Goal: Information Seeking & Learning: Check status

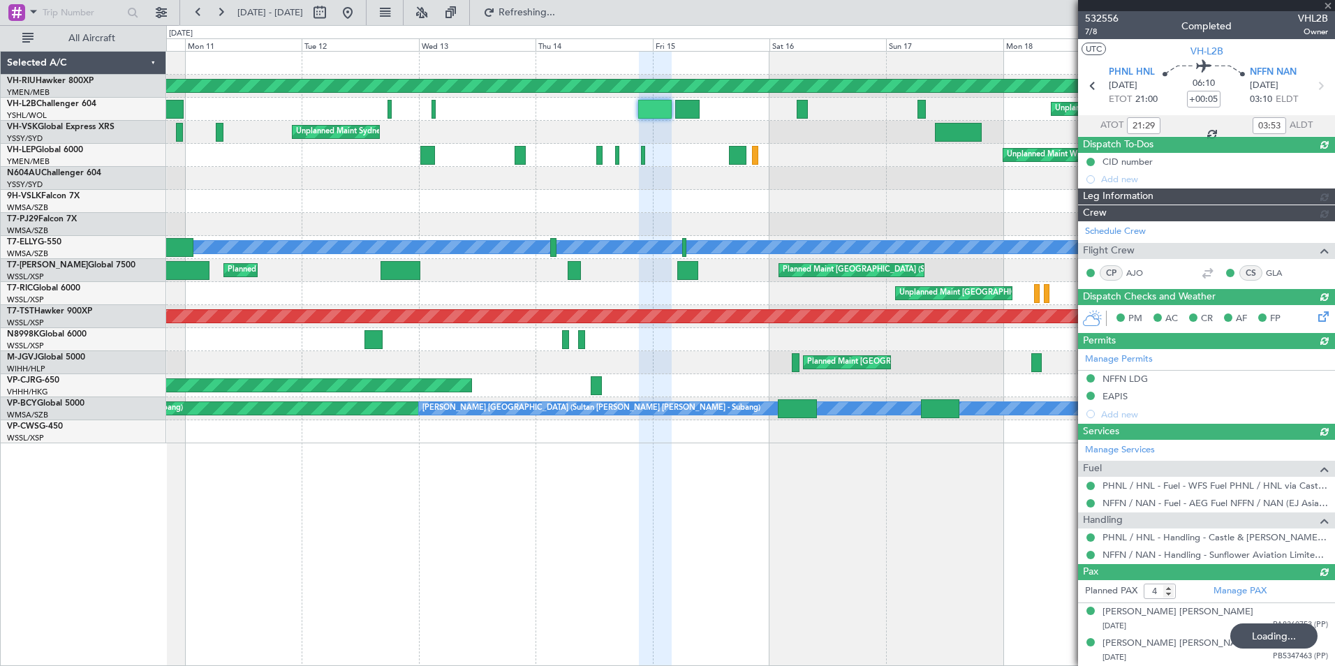
type input "[PERSON_NAME] (EYU)"
type input "A0016"
click at [1325, 6] on div at bounding box center [1206, 5] width 257 height 11
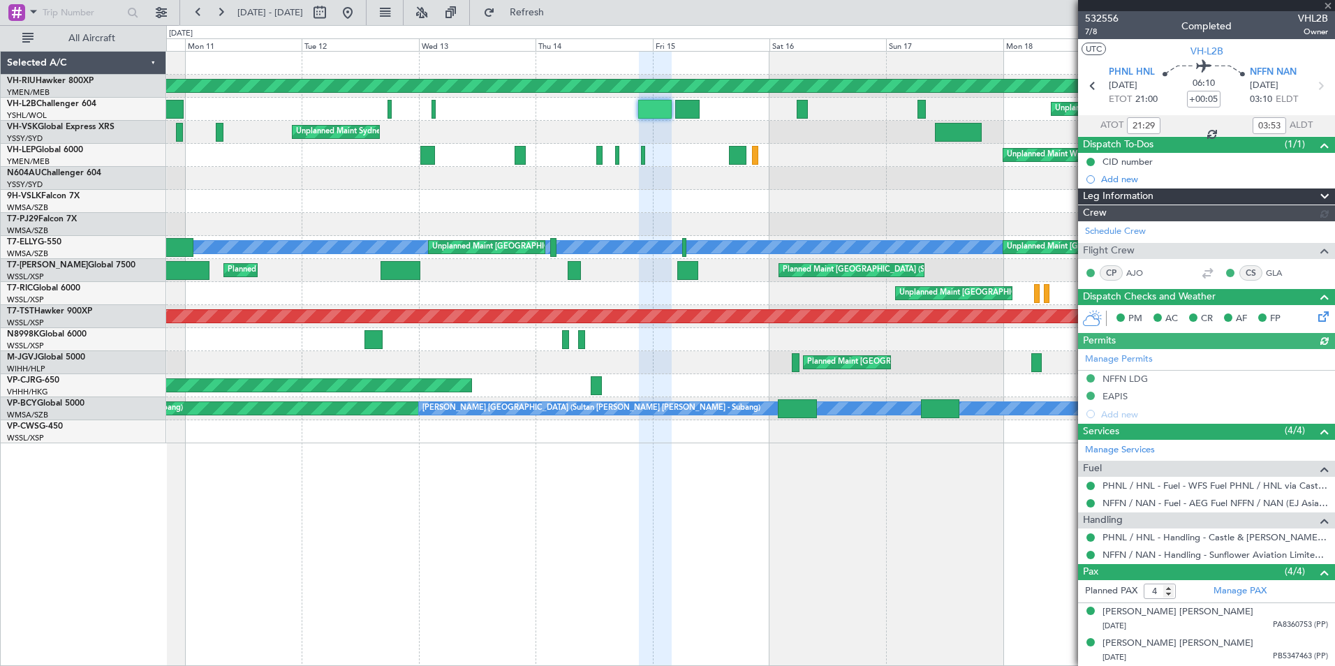
type input "[PERSON_NAME] (EYU)"
type input "A0016"
click at [1329, 5] on span at bounding box center [1328, 6] width 14 height 13
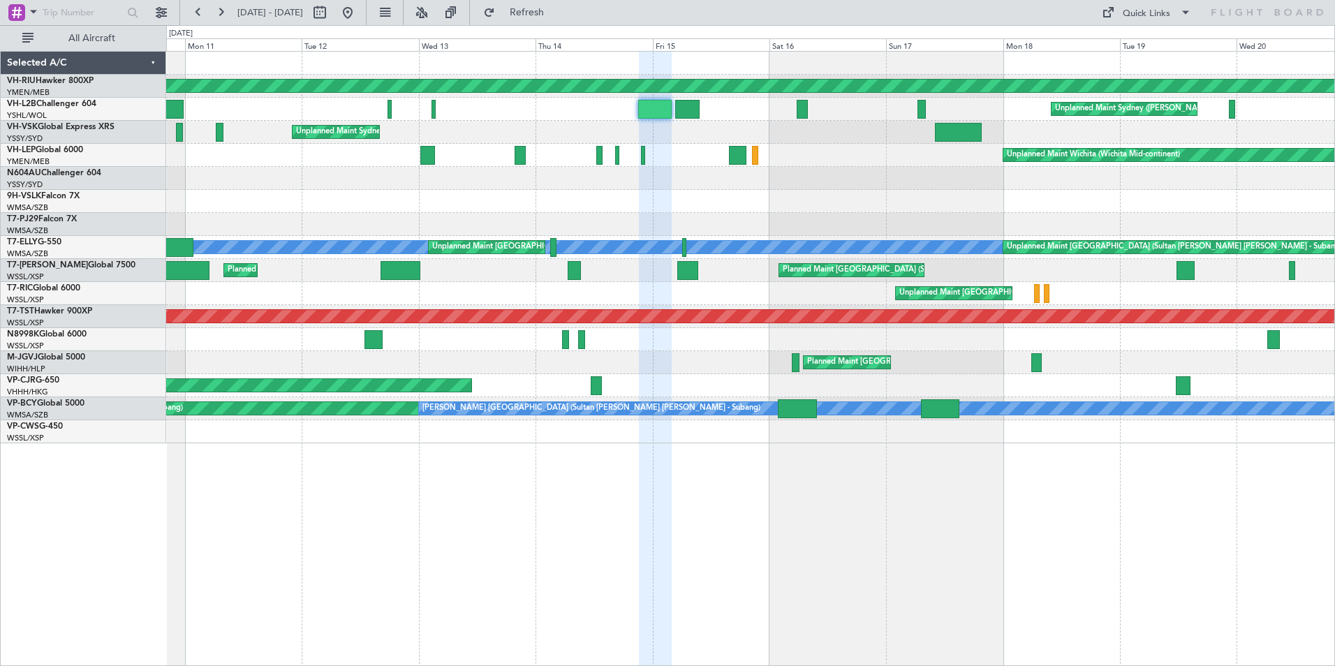
type input "0"
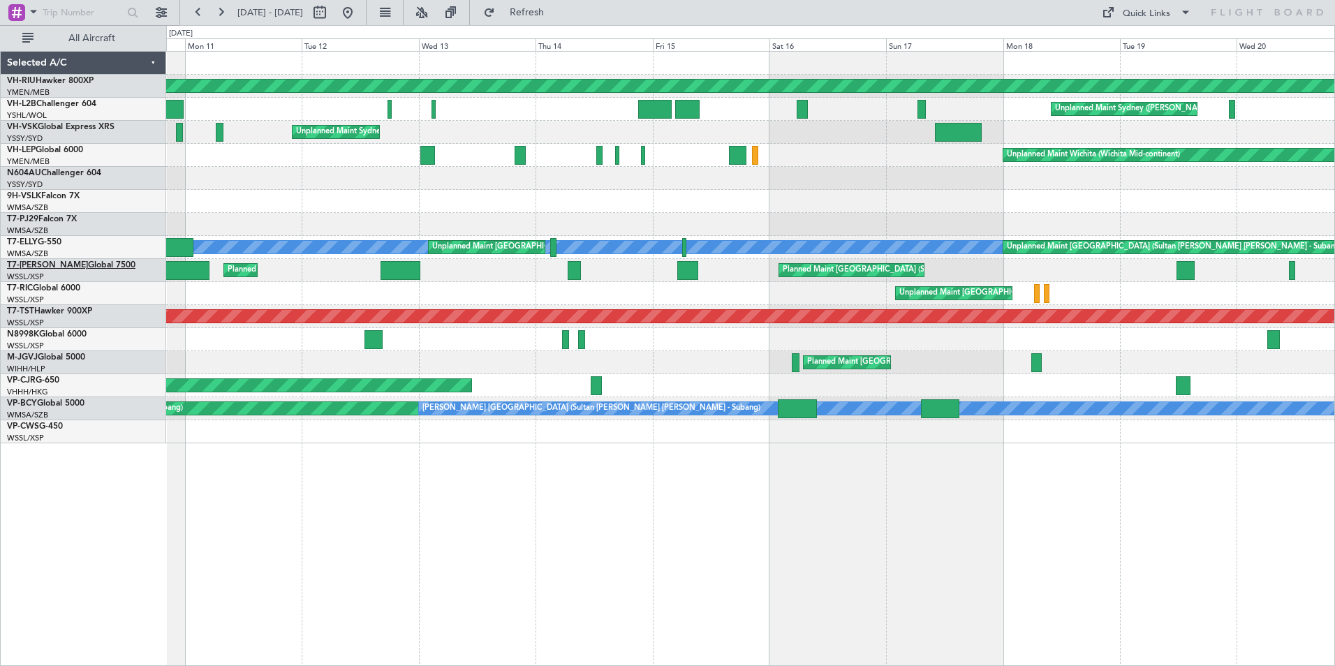
click at [45, 265] on link "T7-[PERSON_NAME] Global 7500" at bounding box center [71, 265] width 128 height 8
click at [36, 335] on span "N8998K" at bounding box center [23, 334] width 32 height 8
click at [41, 403] on link "VP-BCY Global 5000" at bounding box center [46, 403] width 78 height 8
click at [43, 263] on link "T7-[PERSON_NAME] Global 7500" at bounding box center [71, 265] width 128 height 8
click at [64, 101] on link "VH-L2B Challenger 604" at bounding box center [51, 104] width 89 height 8
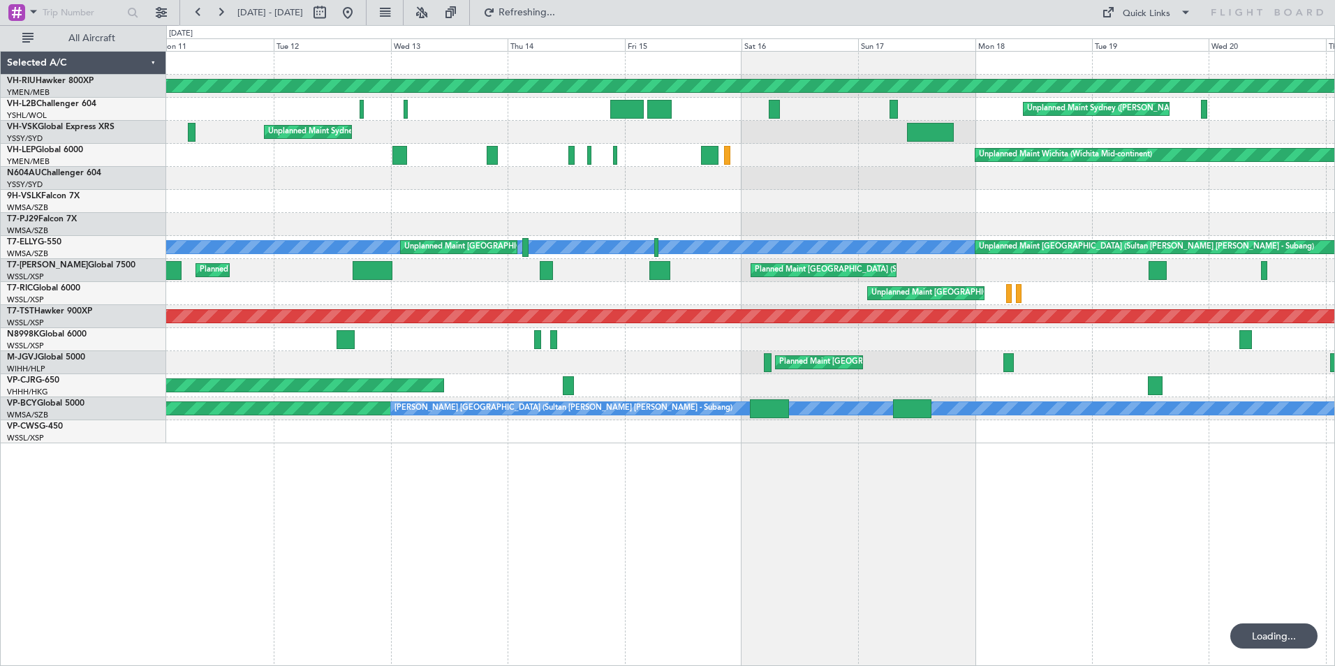
click at [78, 228] on div "Planned Maint [GEOGRAPHIC_DATA] ([GEOGRAPHIC_DATA]) Unplanned Maint Sydney ([PE…" at bounding box center [667, 345] width 1335 height 641
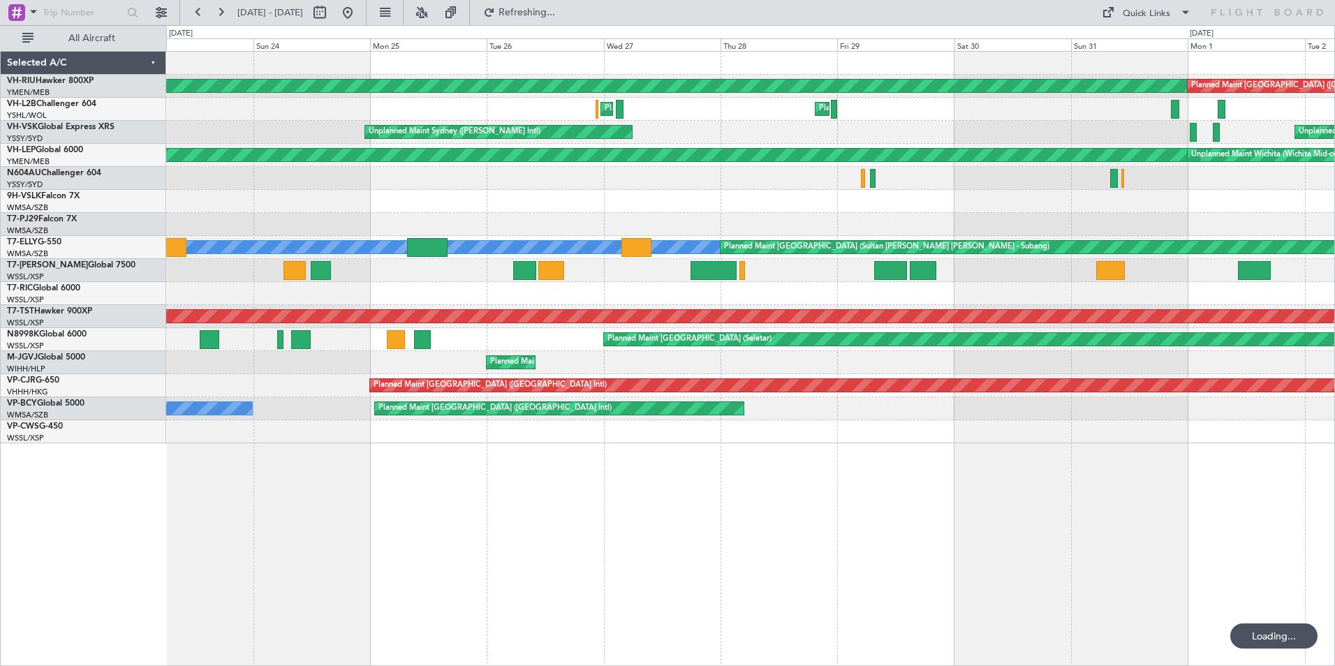
click at [84, 149] on div "Planned Maint [GEOGRAPHIC_DATA] ([GEOGRAPHIC_DATA]) Planned Maint [GEOGRAPHIC_D…" at bounding box center [667, 345] width 1335 height 641
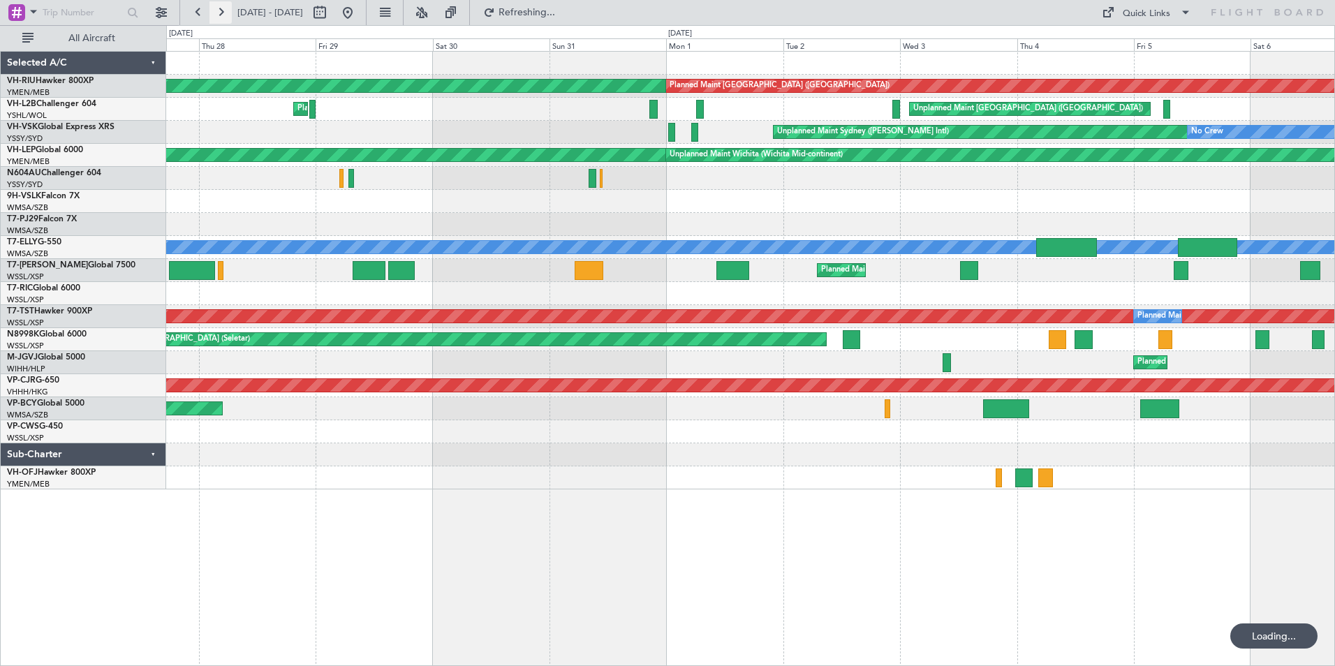
click at [221, 17] on button at bounding box center [220, 12] width 22 height 22
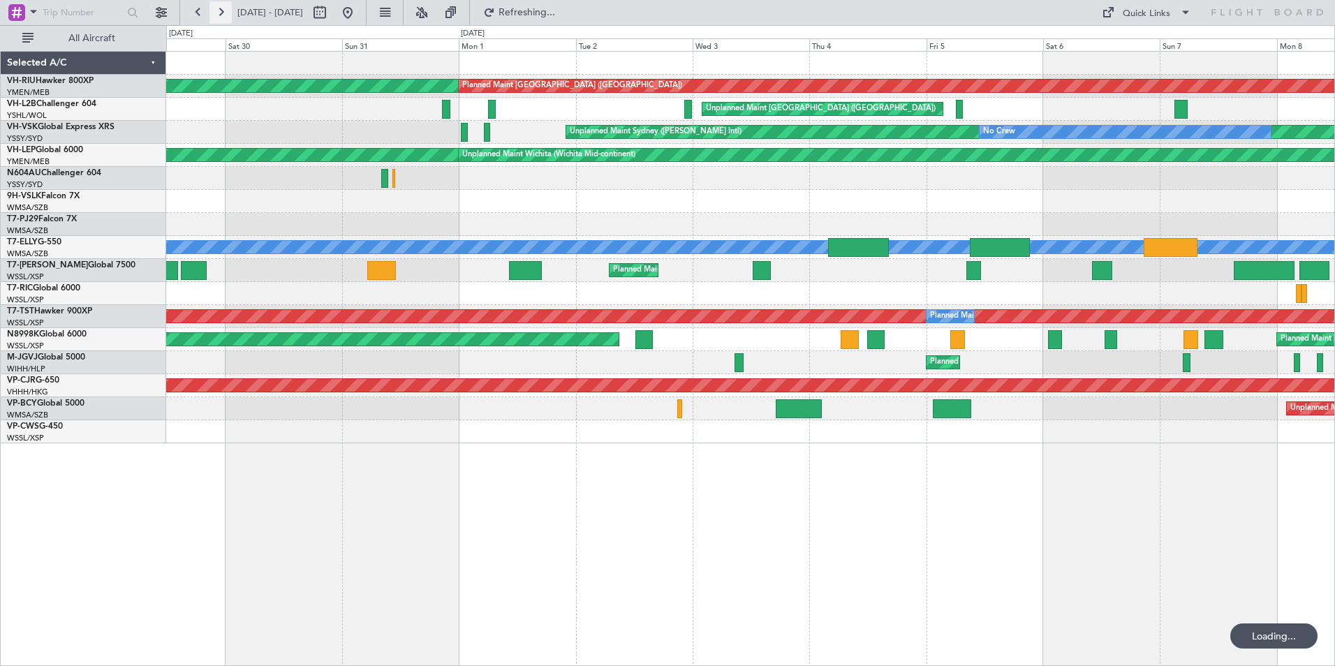
click at [221, 17] on button at bounding box center [220, 12] width 22 height 22
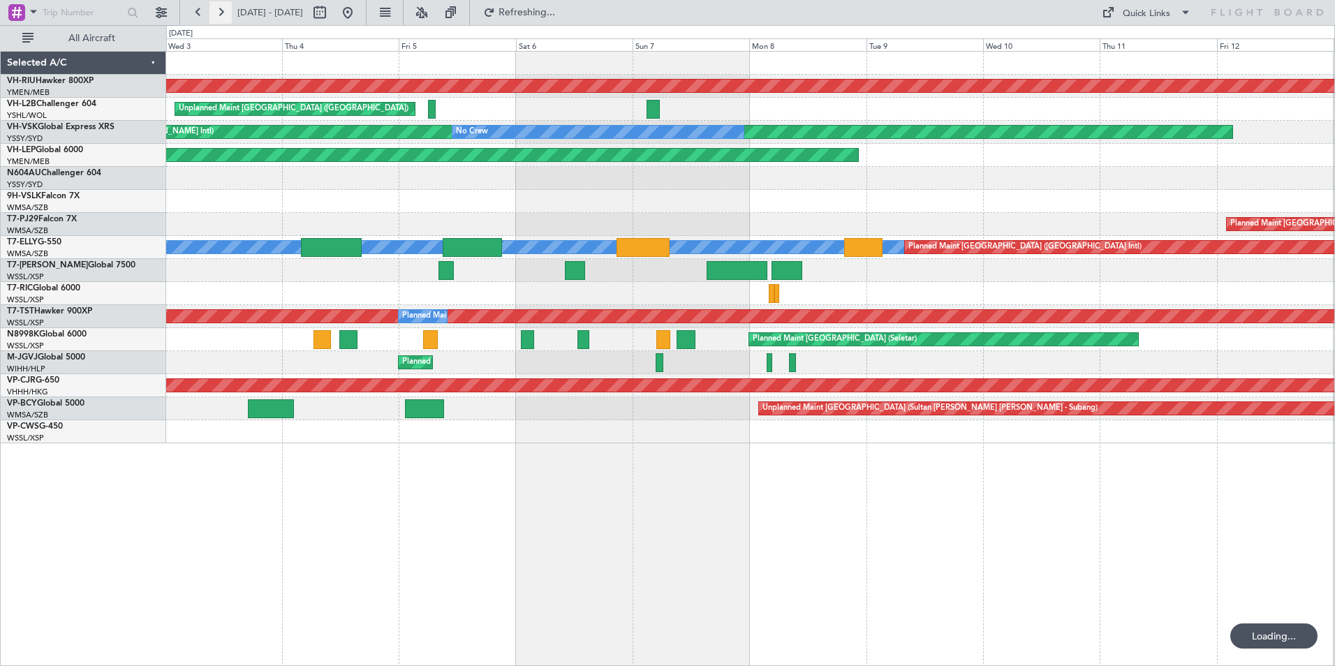
click at [221, 17] on button at bounding box center [220, 12] width 22 height 22
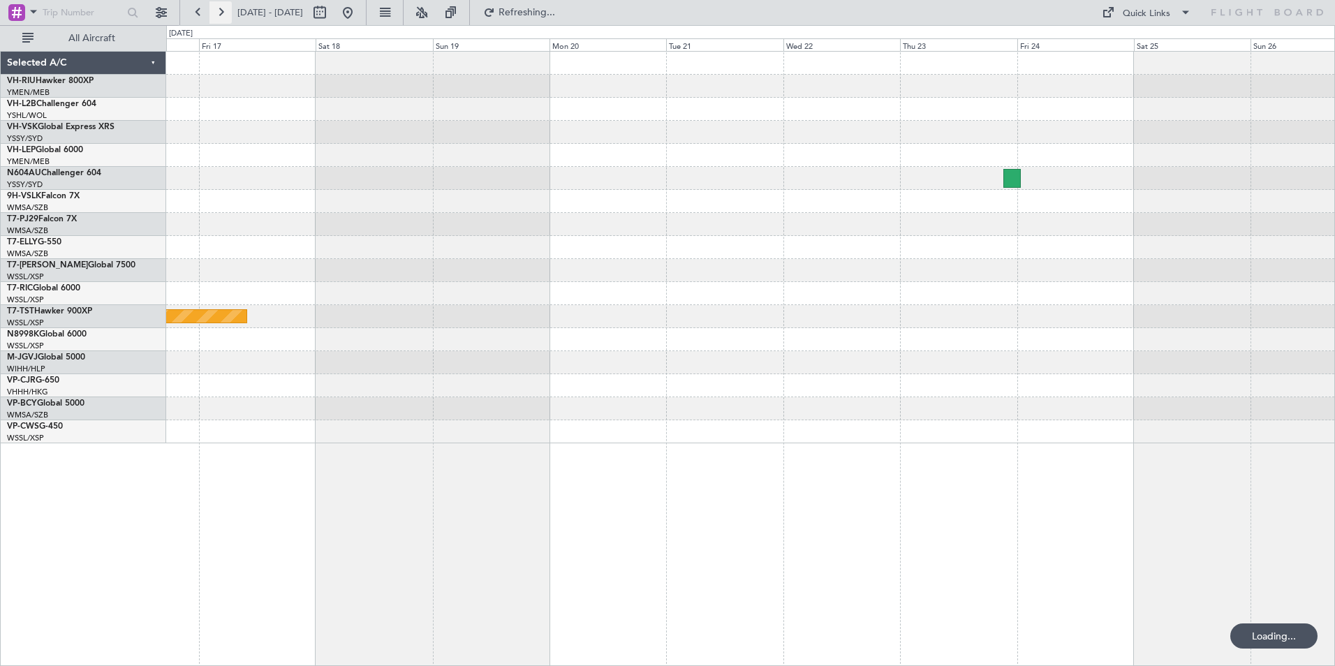
click at [221, 17] on button at bounding box center [220, 12] width 22 height 22
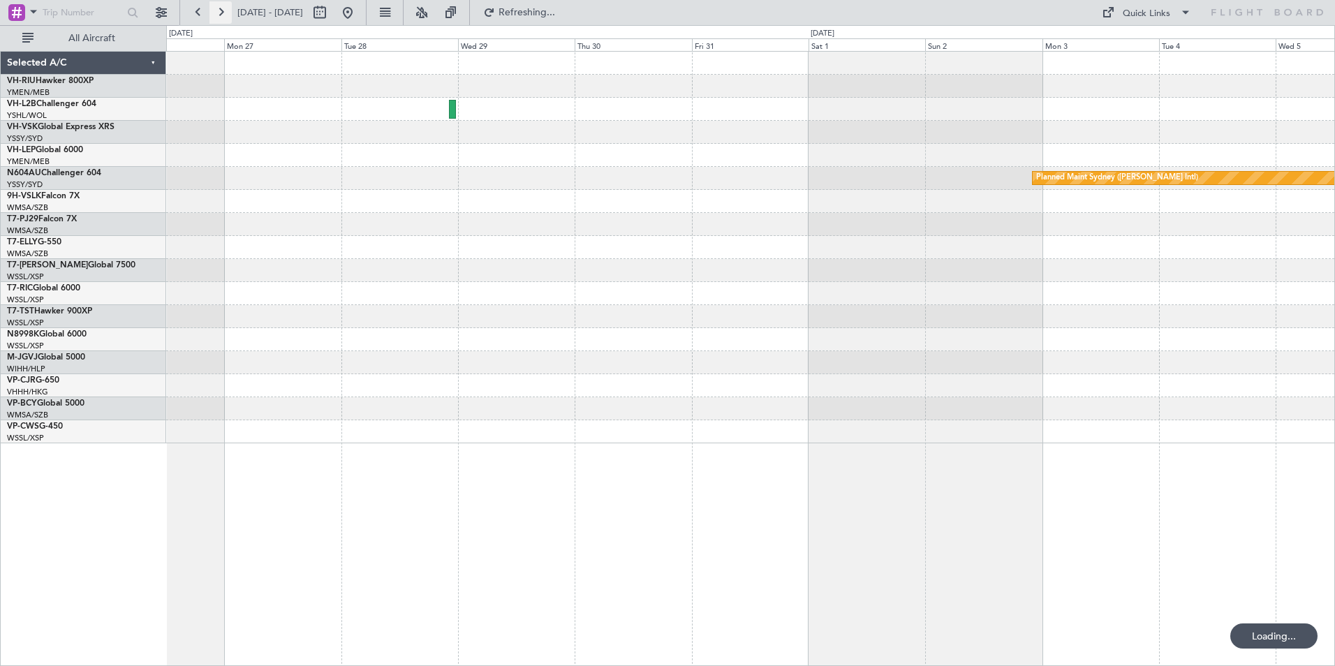
click at [221, 17] on button at bounding box center [220, 12] width 22 height 22
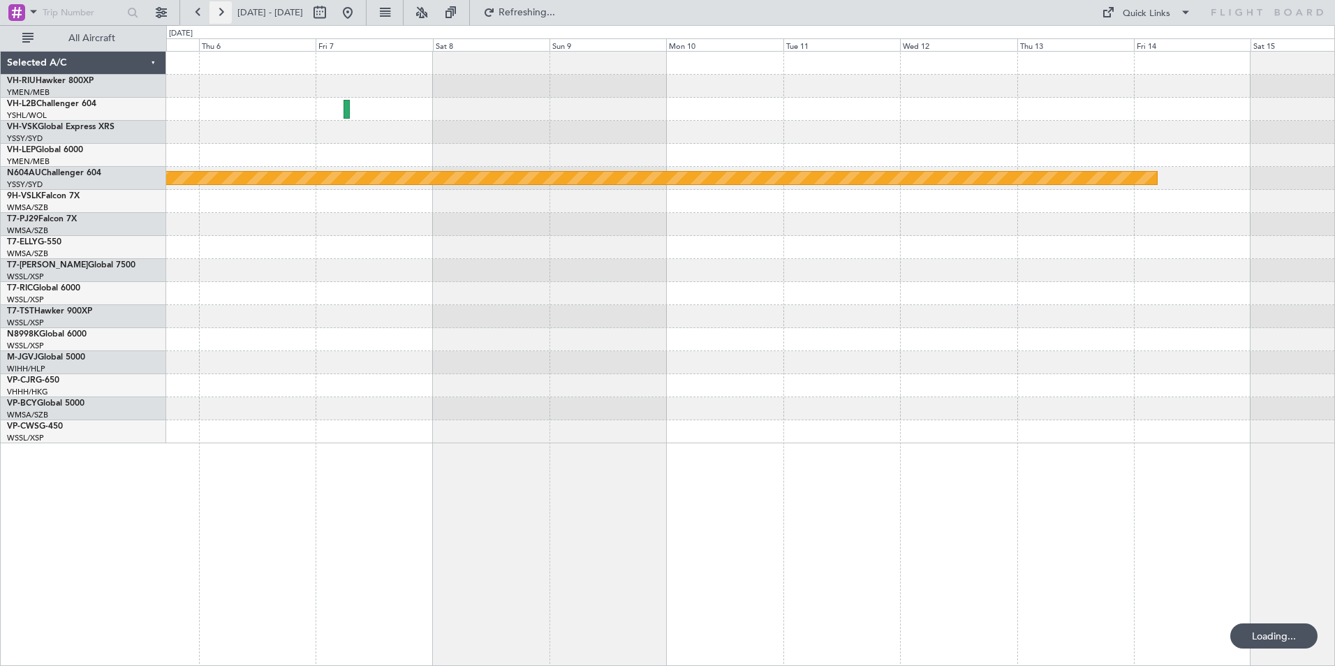
click at [221, 17] on button at bounding box center [220, 12] width 22 height 22
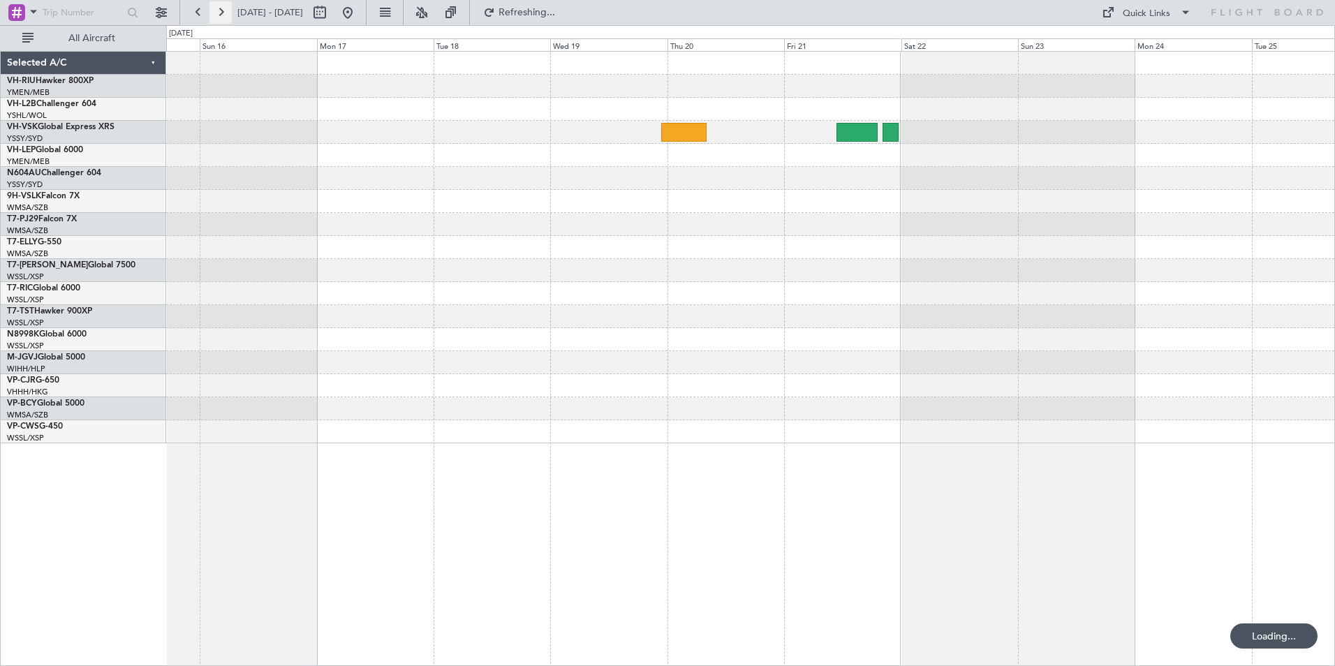
click at [221, 17] on button at bounding box center [220, 12] width 22 height 22
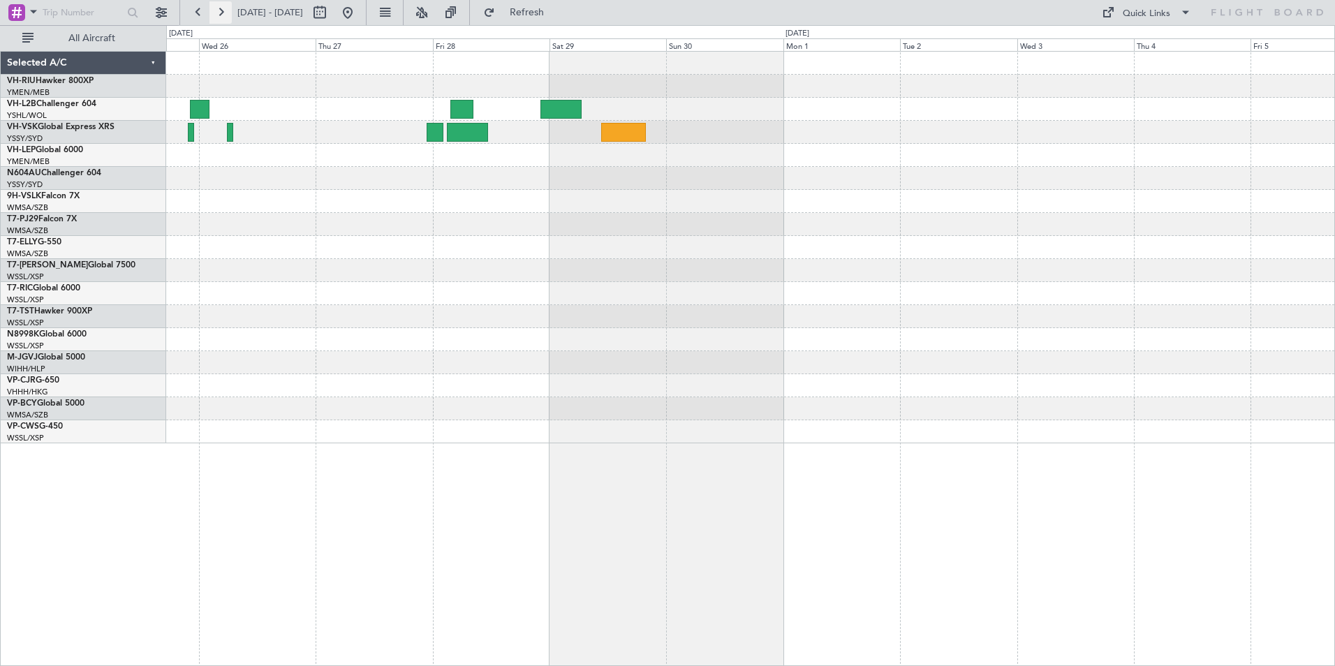
click at [221, 17] on button at bounding box center [220, 12] width 22 height 22
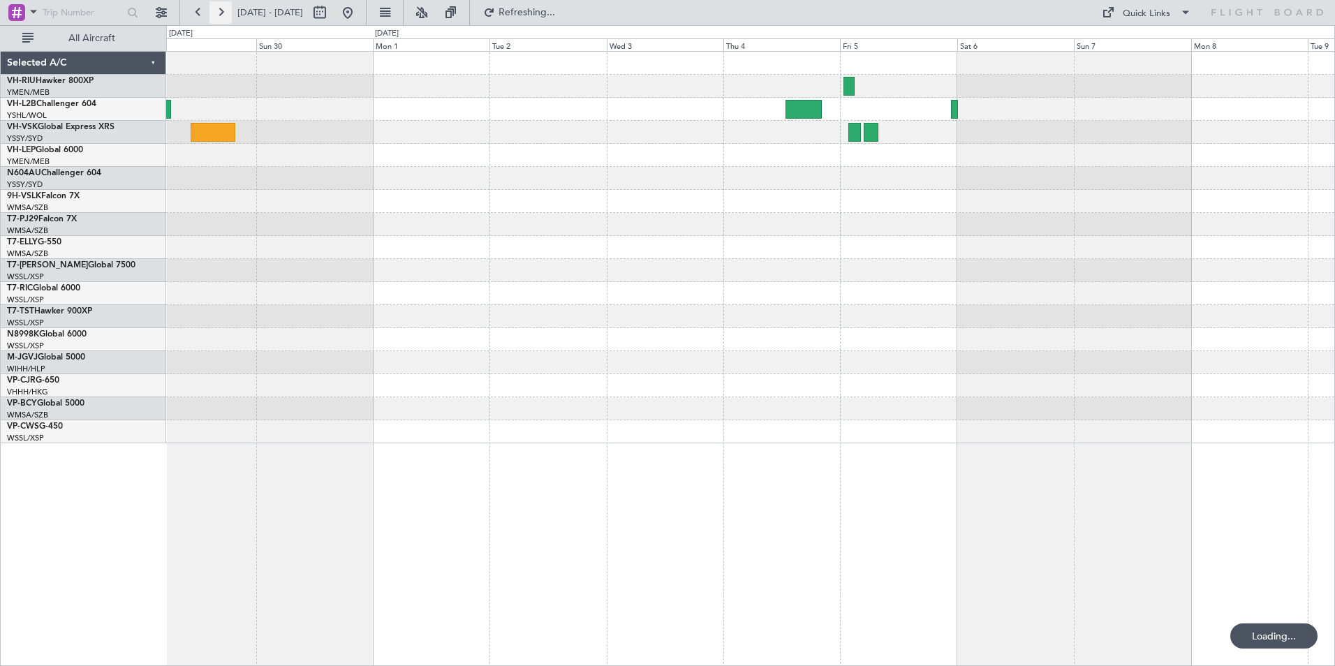
click at [221, 17] on button at bounding box center [220, 12] width 22 height 22
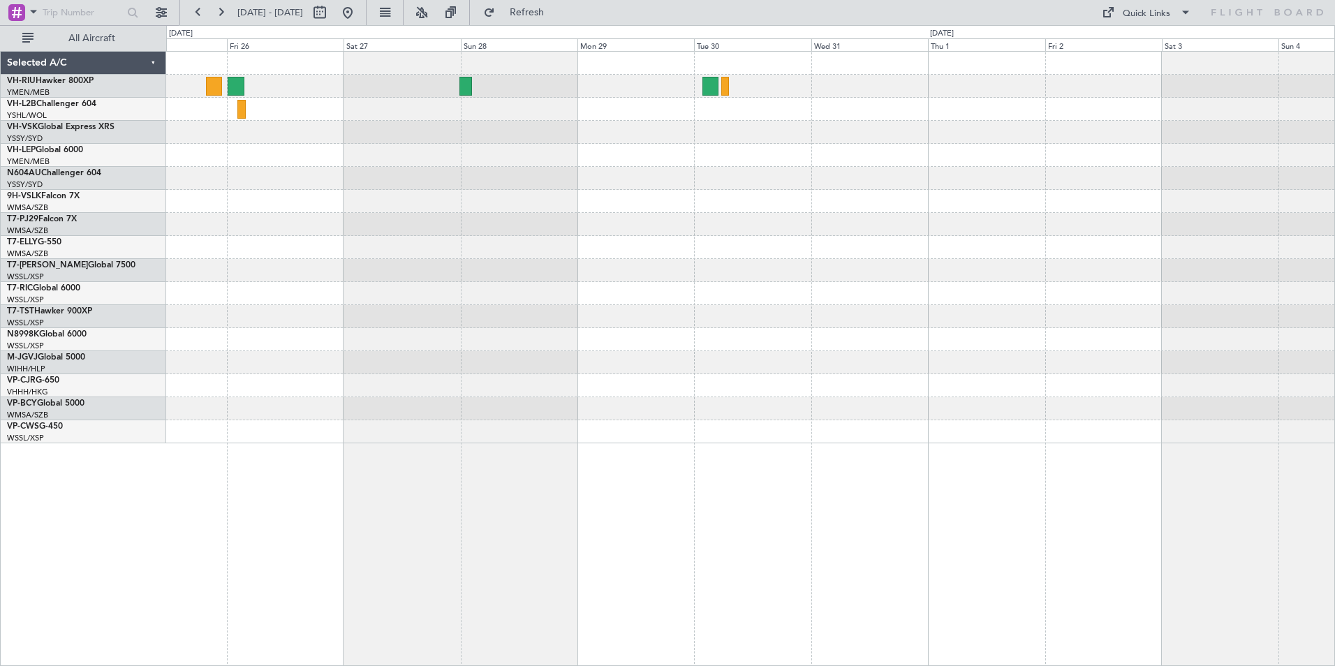
click at [747, 200] on div at bounding box center [750, 248] width 1168 height 392
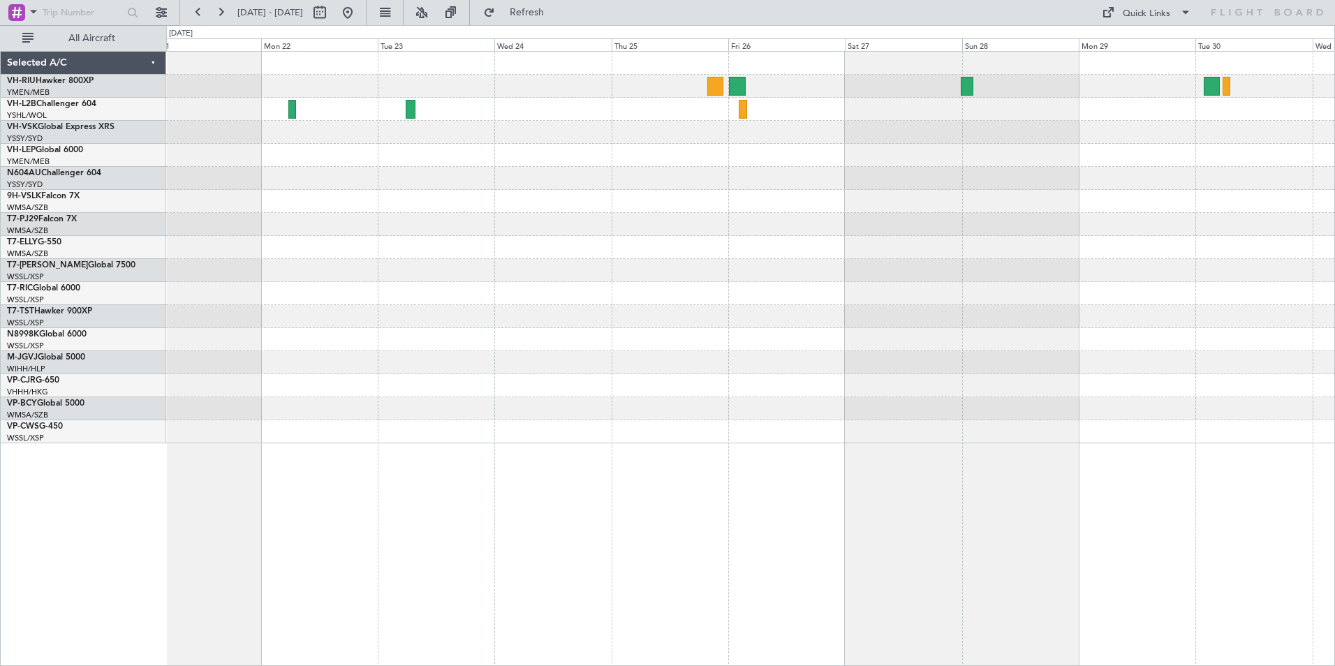
click at [727, 195] on div at bounding box center [750, 248] width 1168 height 392
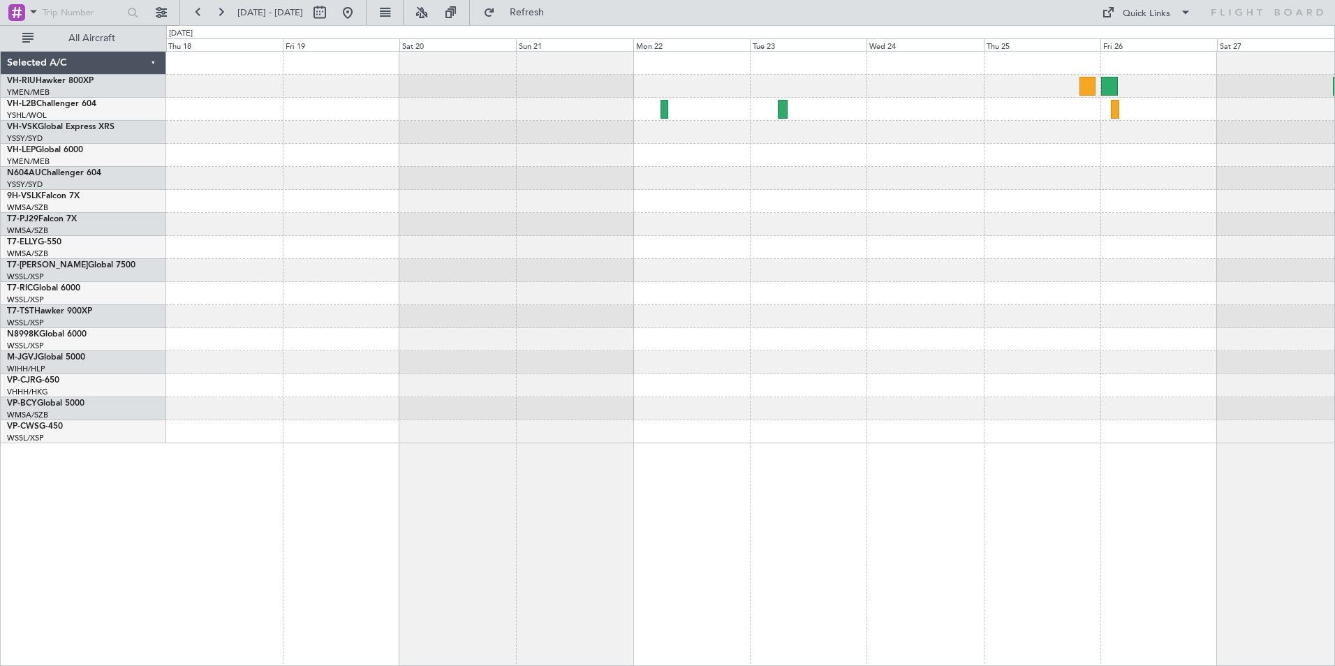
click at [748, 195] on div at bounding box center [750, 248] width 1168 height 392
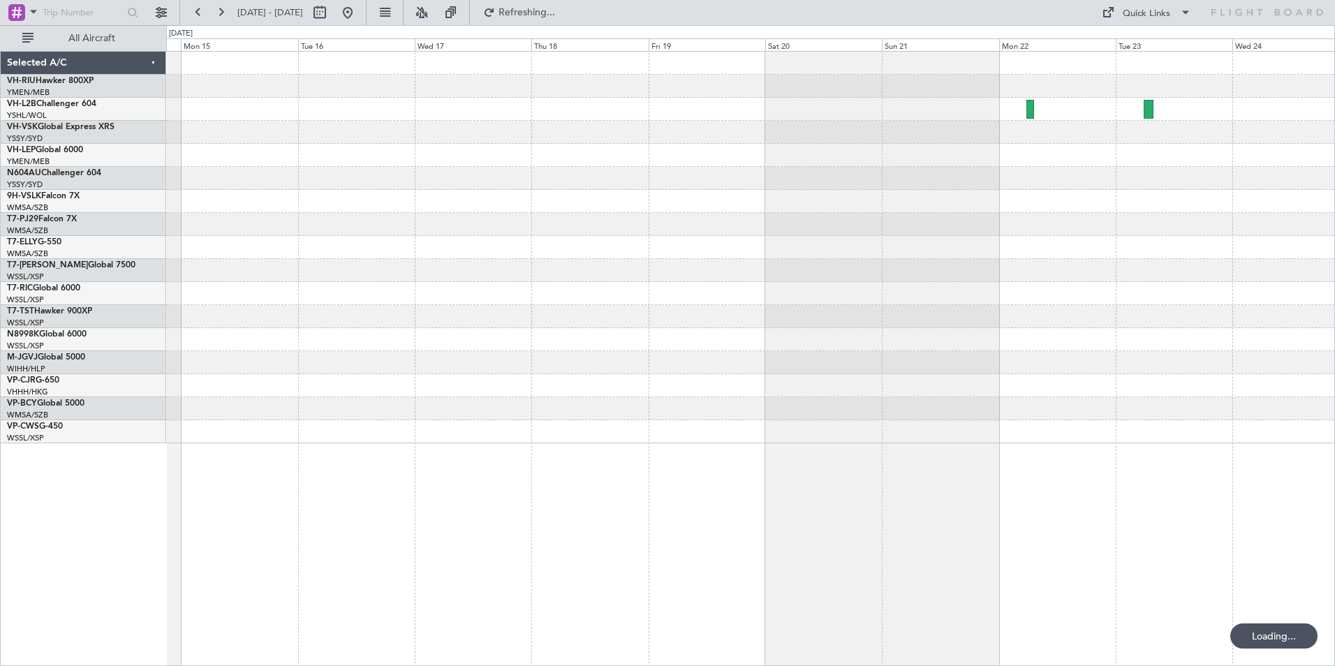
click at [725, 211] on div at bounding box center [750, 201] width 1168 height 23
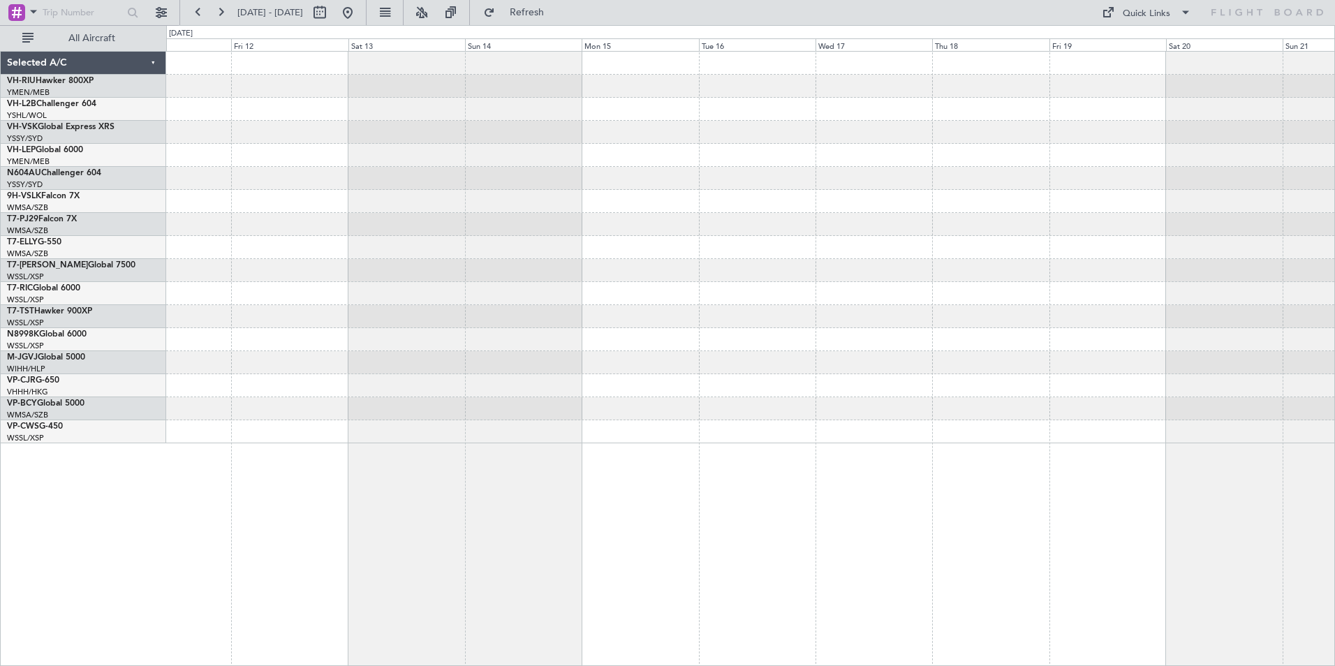
click at [794, 209] on div at bounding box center [750, 248] width 1168 height 392
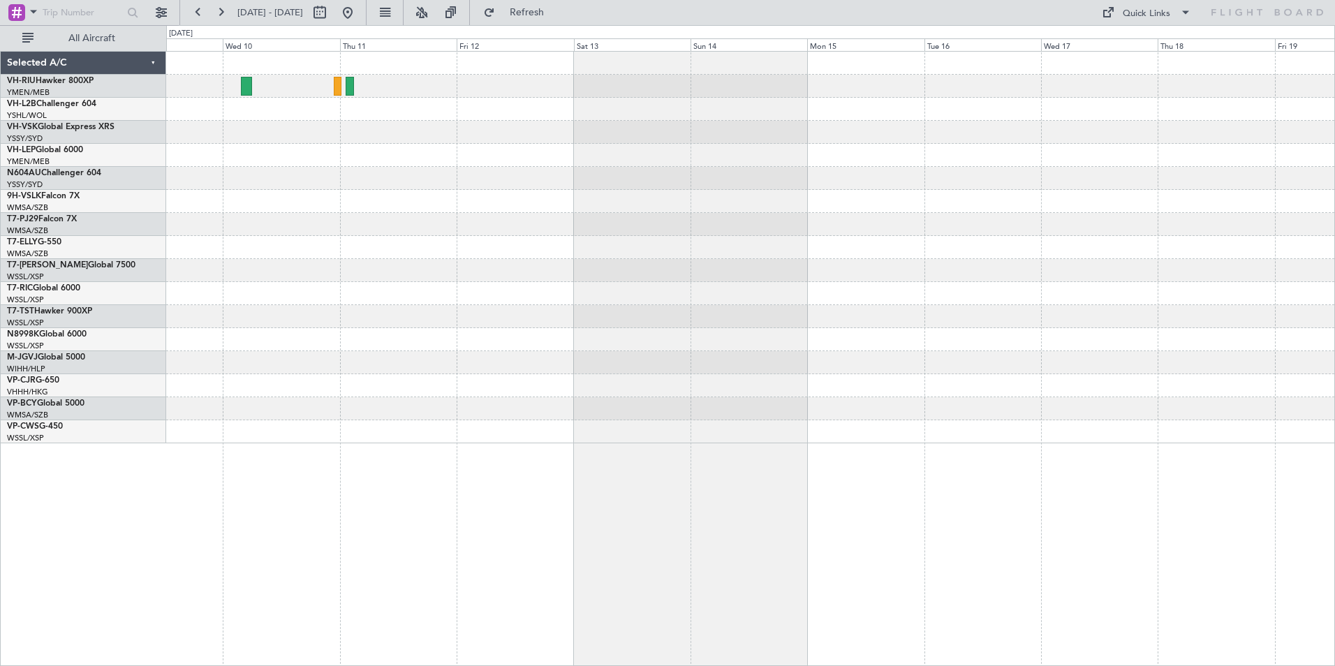
click at [611, 207] on div at bounding box center [750, 201] width 1168 height 23
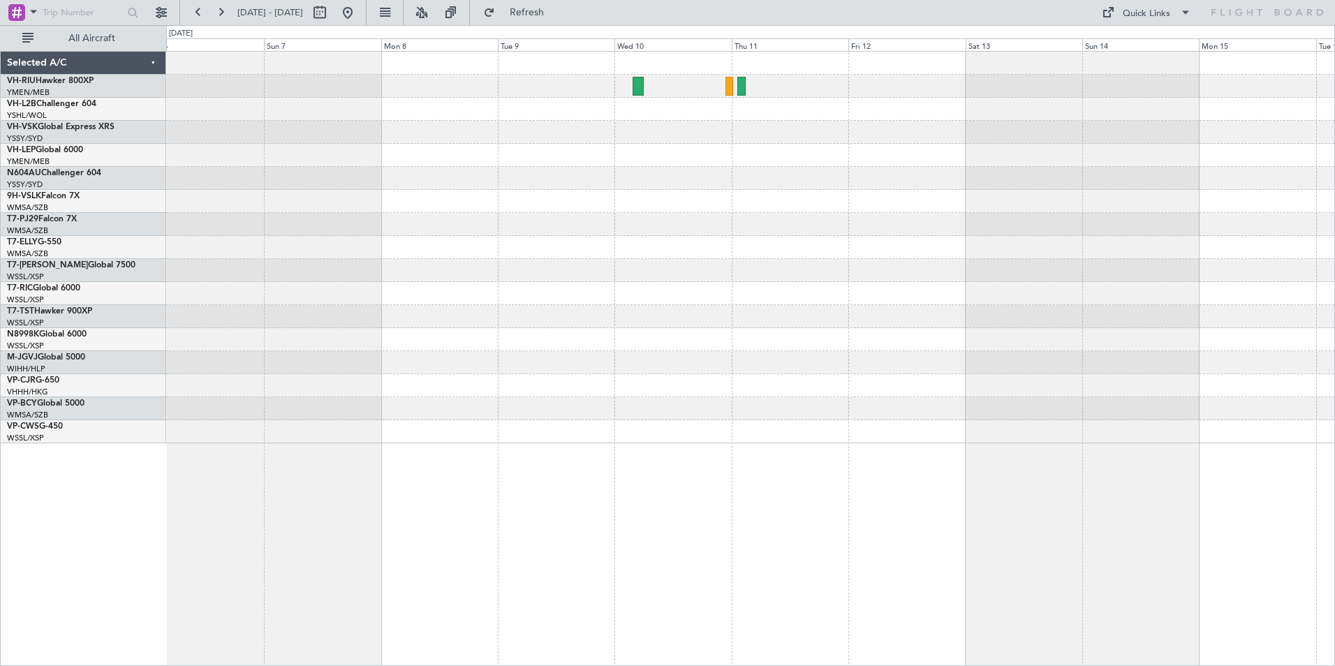
click at [419, 179] on div at bounding box center [750, 178] width 1168 height 23
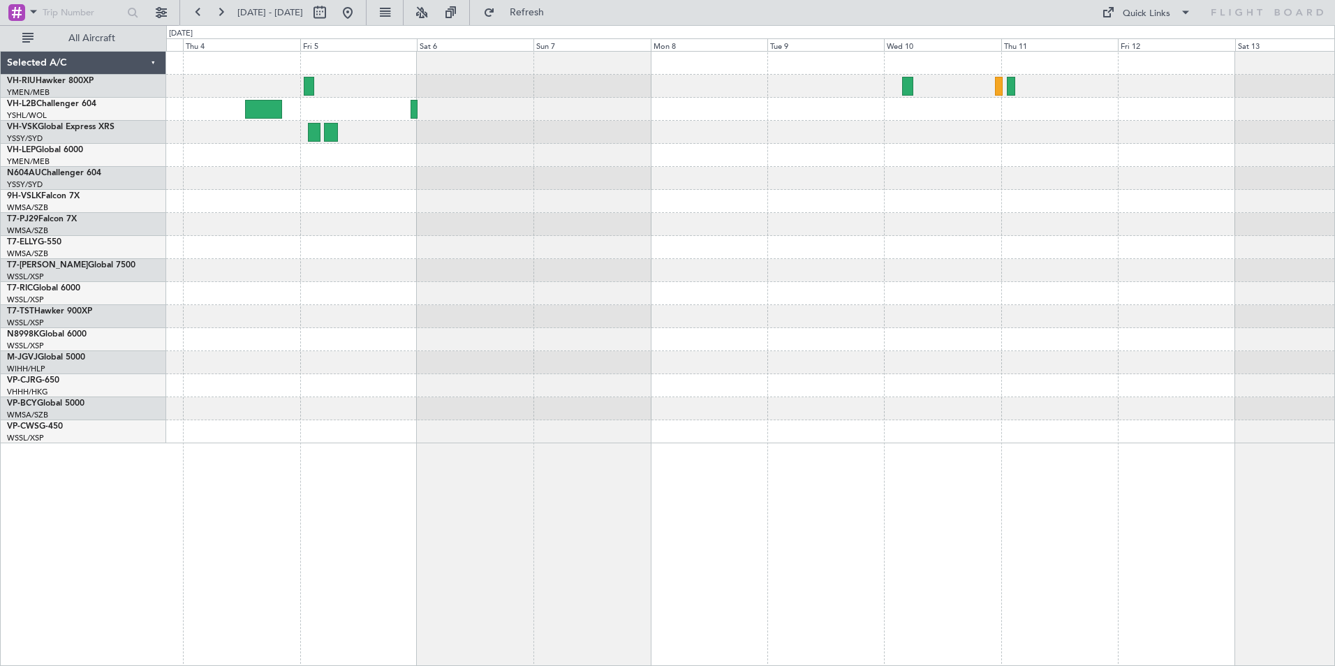
click at [644, 191] on div at bounding box center [750, 201] width 1168 height 23
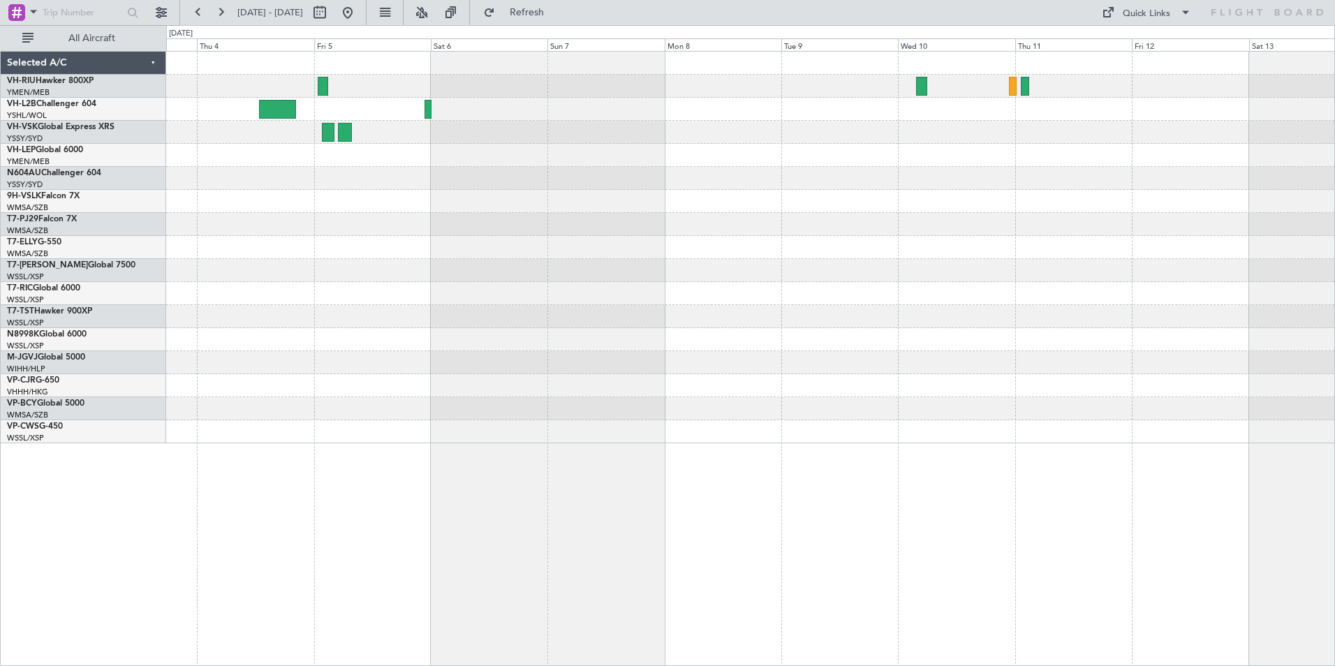
click at [495, 179] on div at bounding box center [750, 178] width 1168 height 23
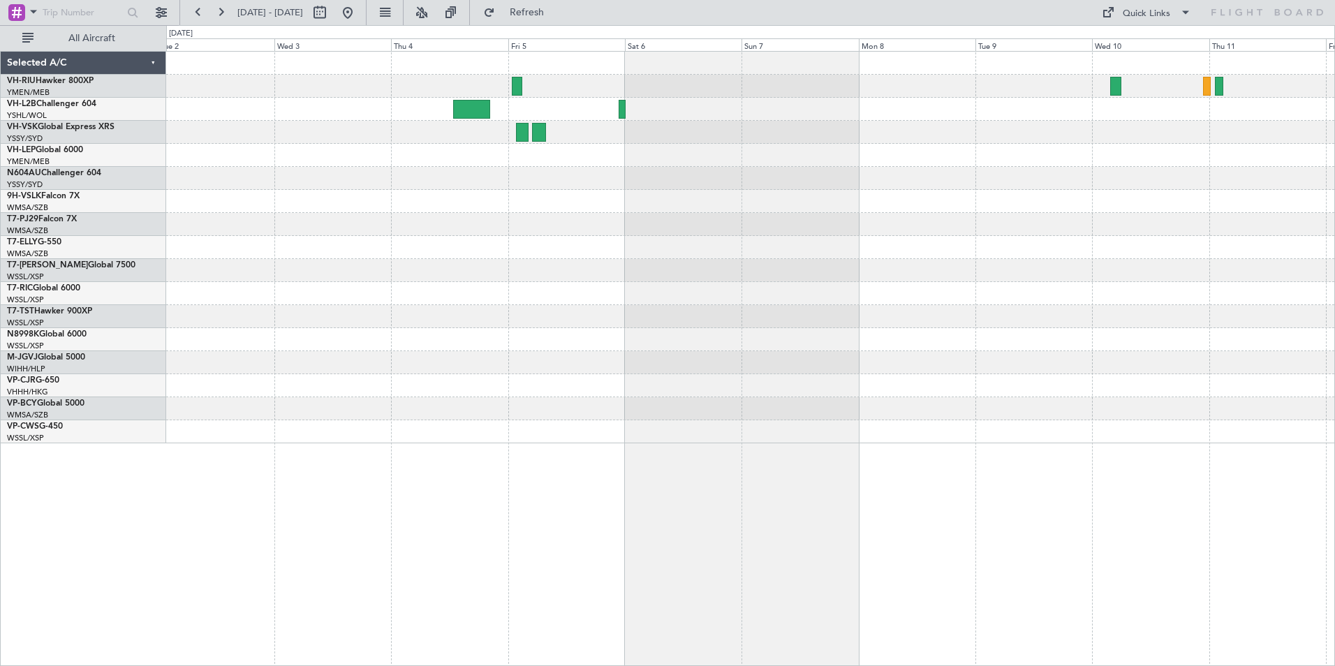
click at [415, 165] on div at bounding box center [750, 155] width 1168 height 23
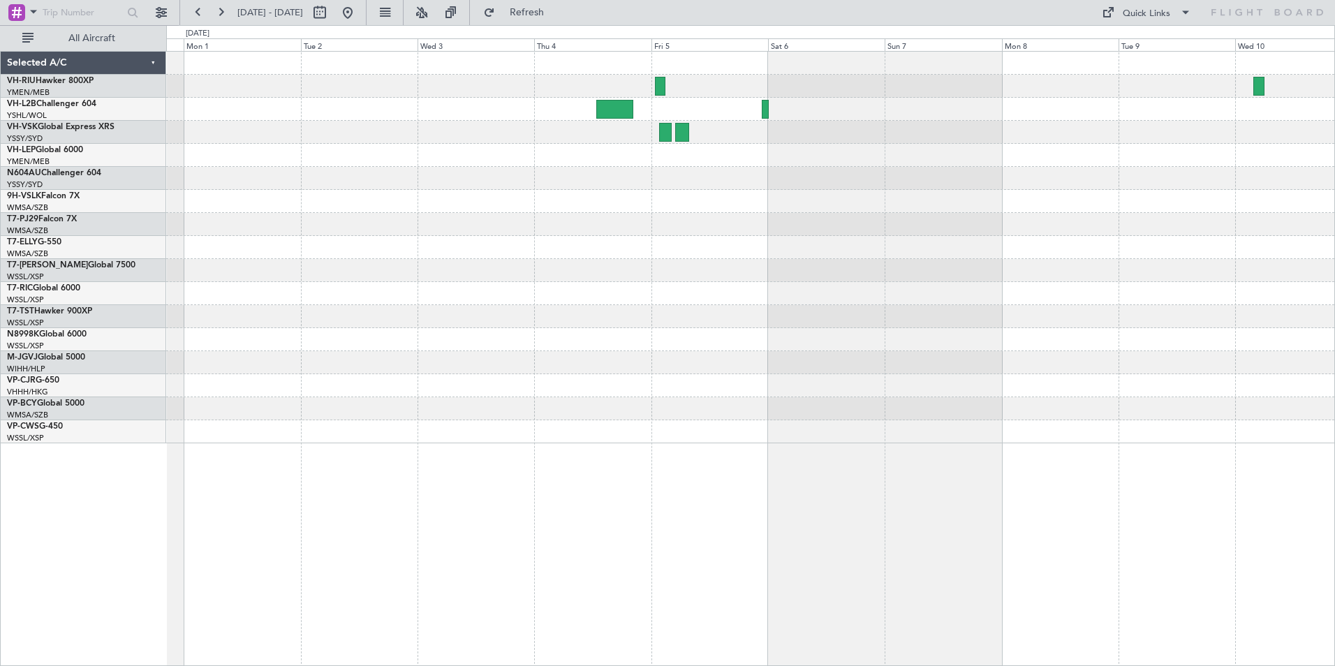
click at [531, 171] on div at bounding box center [750, 248] width 1168 height 392
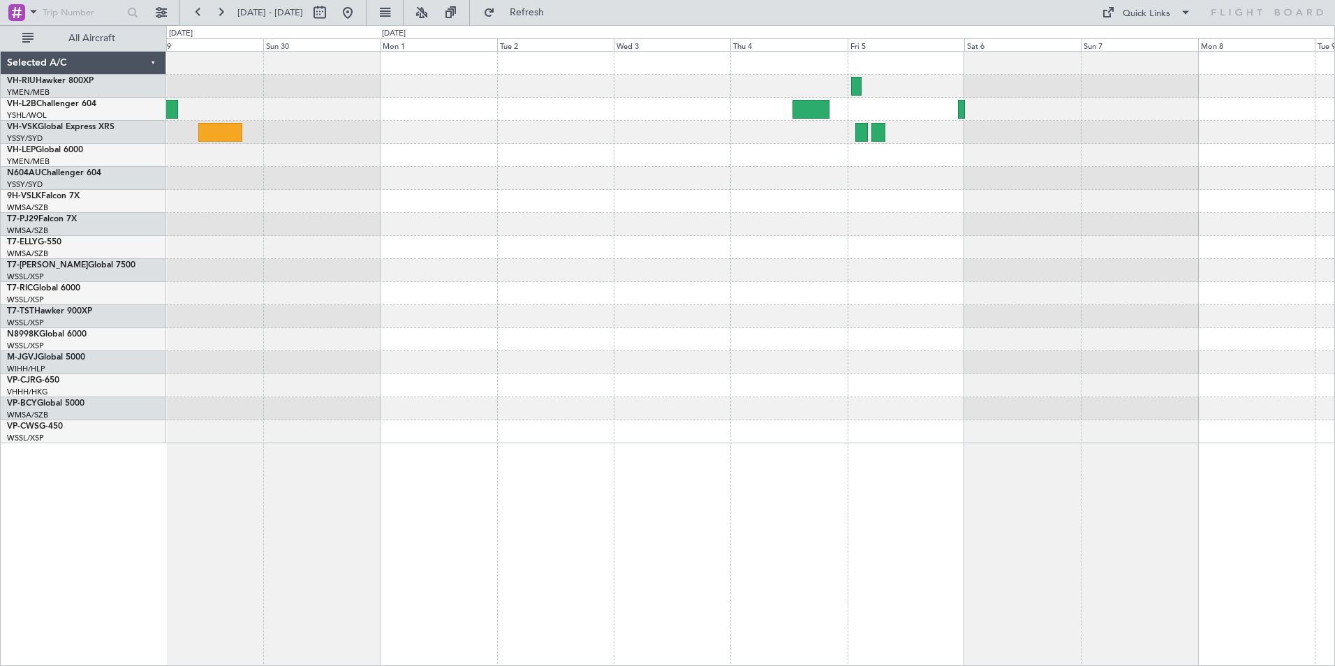
click at [509, 163] on div at bounding box center [750, 155] width 1168 height 23
